Goal: Transaction & Acquisition: Register for event/course

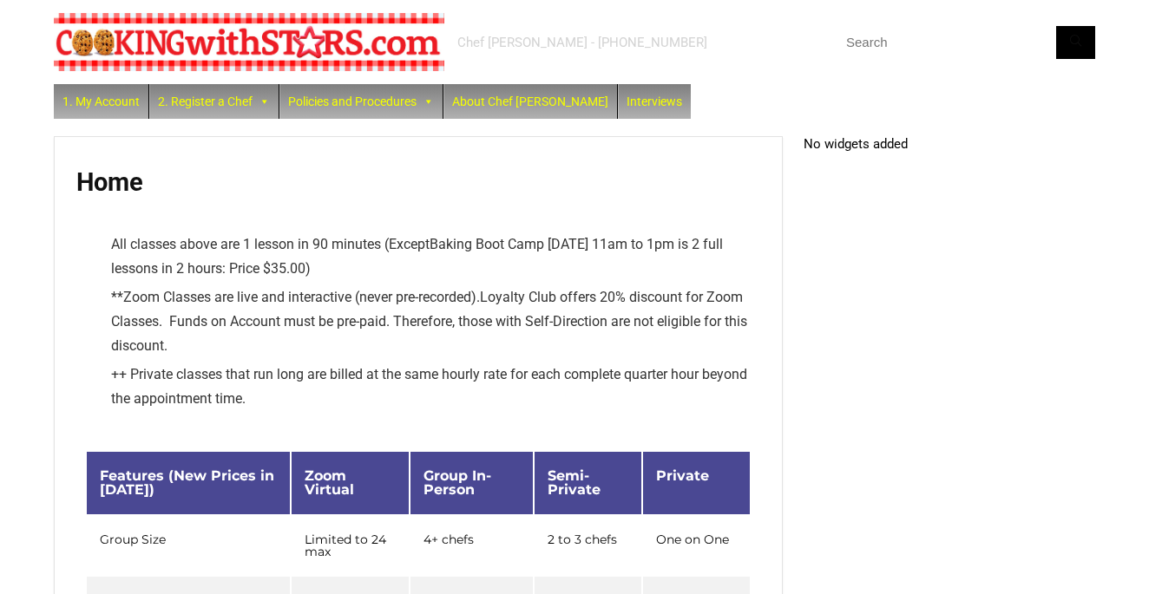
click at [269, 47] on img at bounding box center [249, 42] width 390 height 58
click at [136, 47] on img at bounding box center [249, 42] width 390 height 58
